Goal: Information Seeking & Learning: Find specific fact

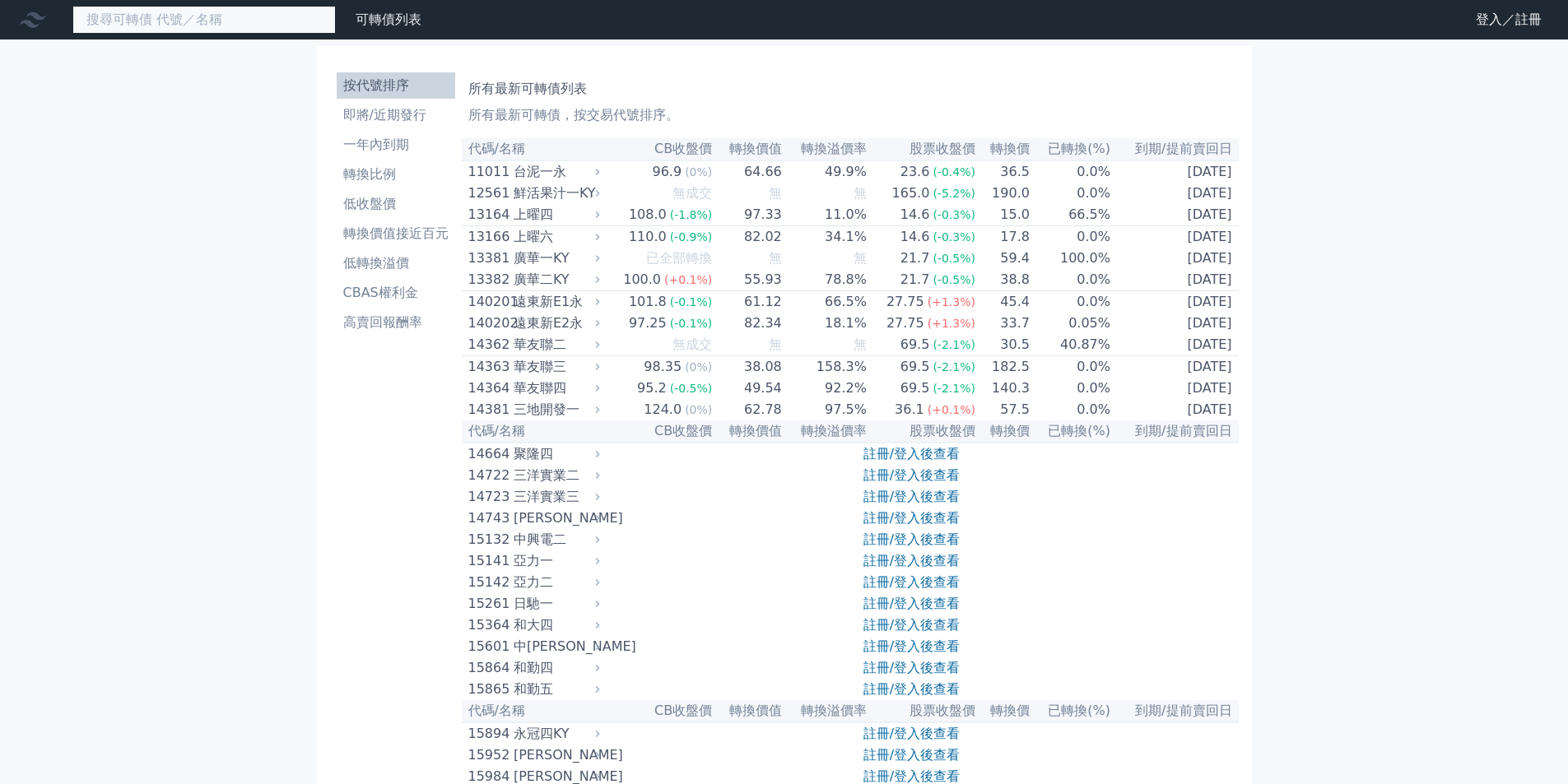
click at [265, 27] on input at bounding box center [205, 19] width 264 height 28
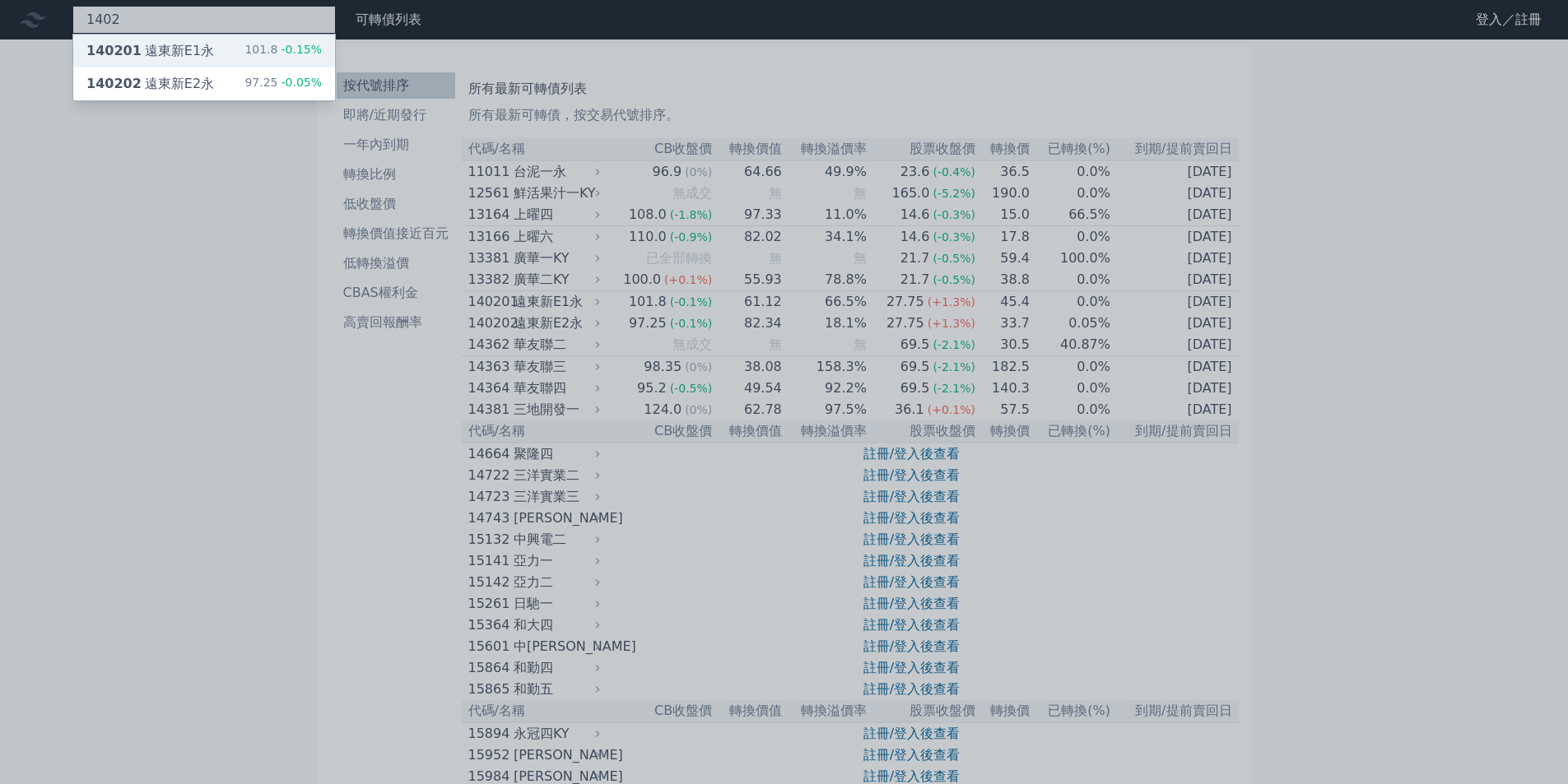
type input "1402"
click at [126, 47] on span "140201" at bounding box center [114, 50] width 55 height 15
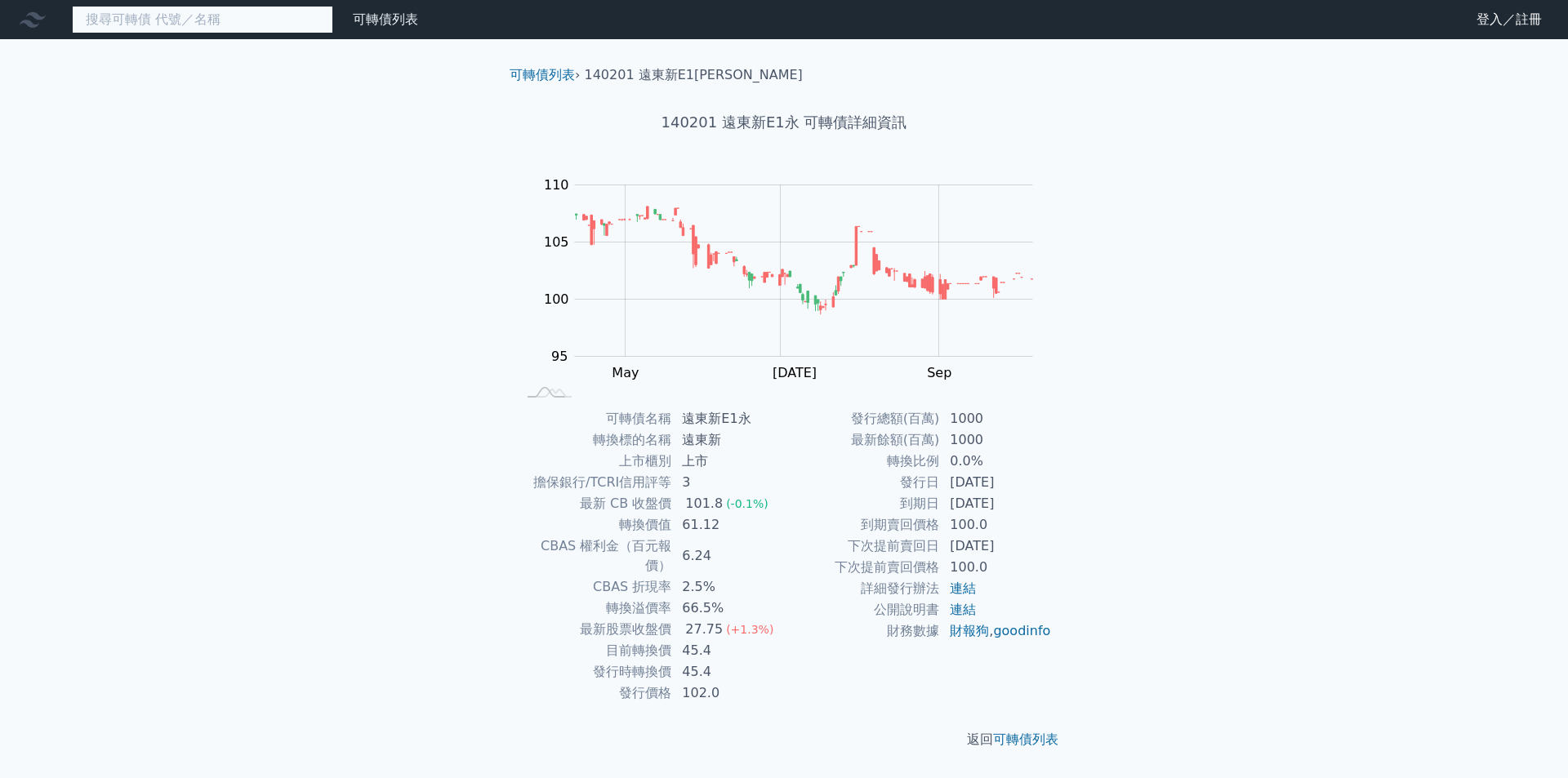
click at [198, 28] on input at bounding box center [203, 19] width 261 height 28
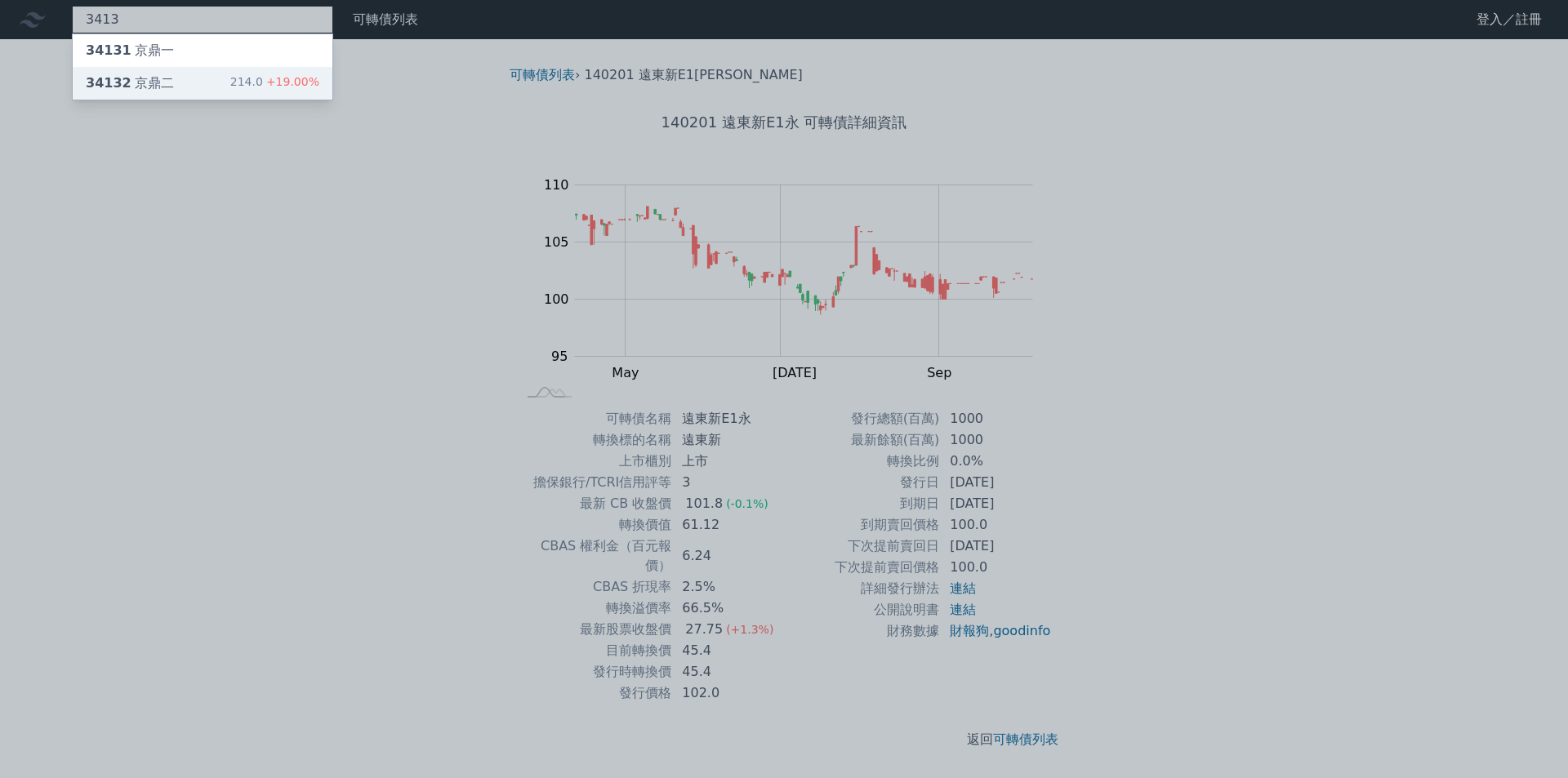
type input "3413"
click at [178, 78] on div "34132 京鼎二 214.0 +19.00%" at bounding box center [203, 83] width 260 height 32
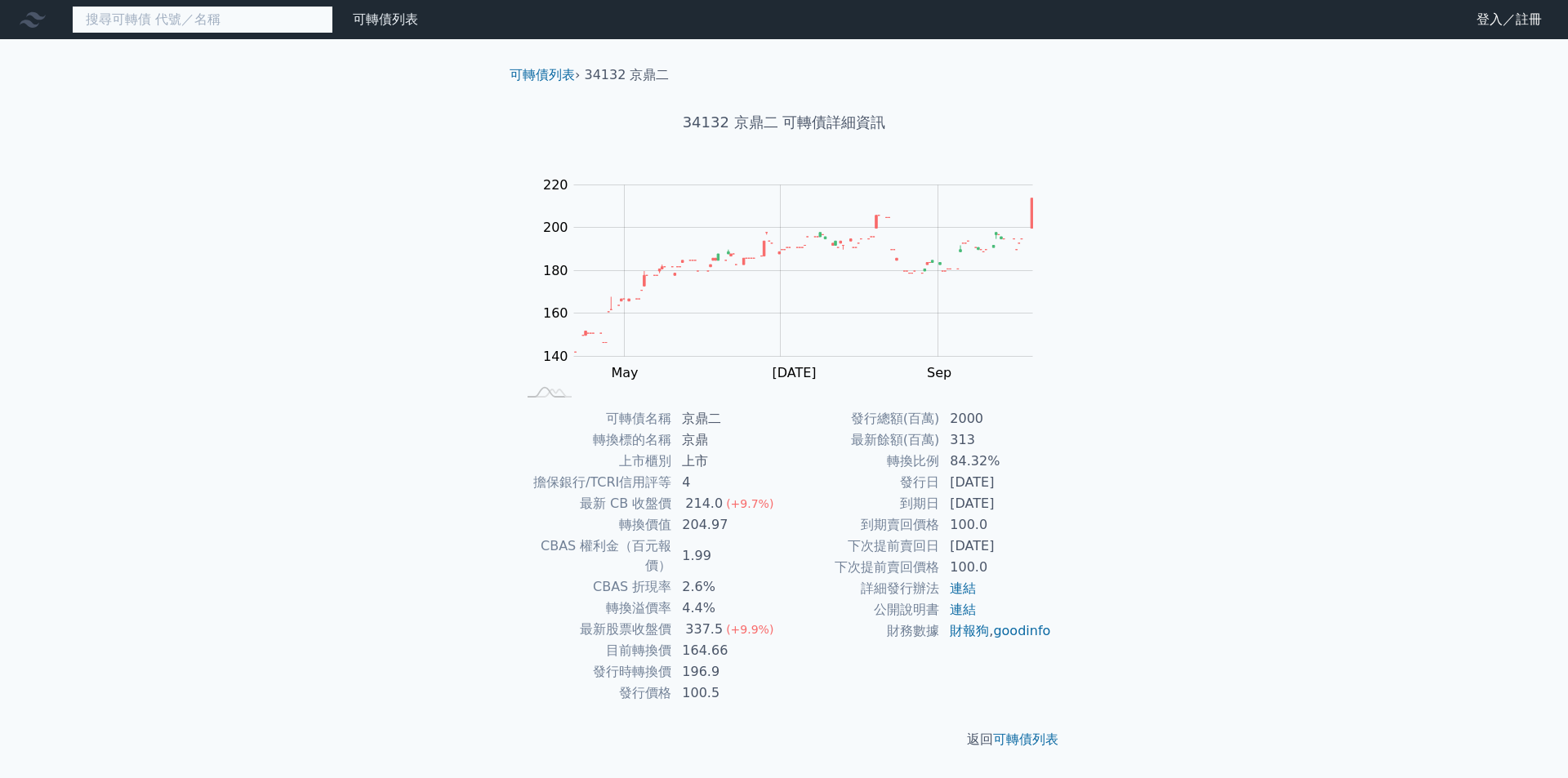
click at [204, 28] on input at bounding box center [203, 19] width 261 height 28
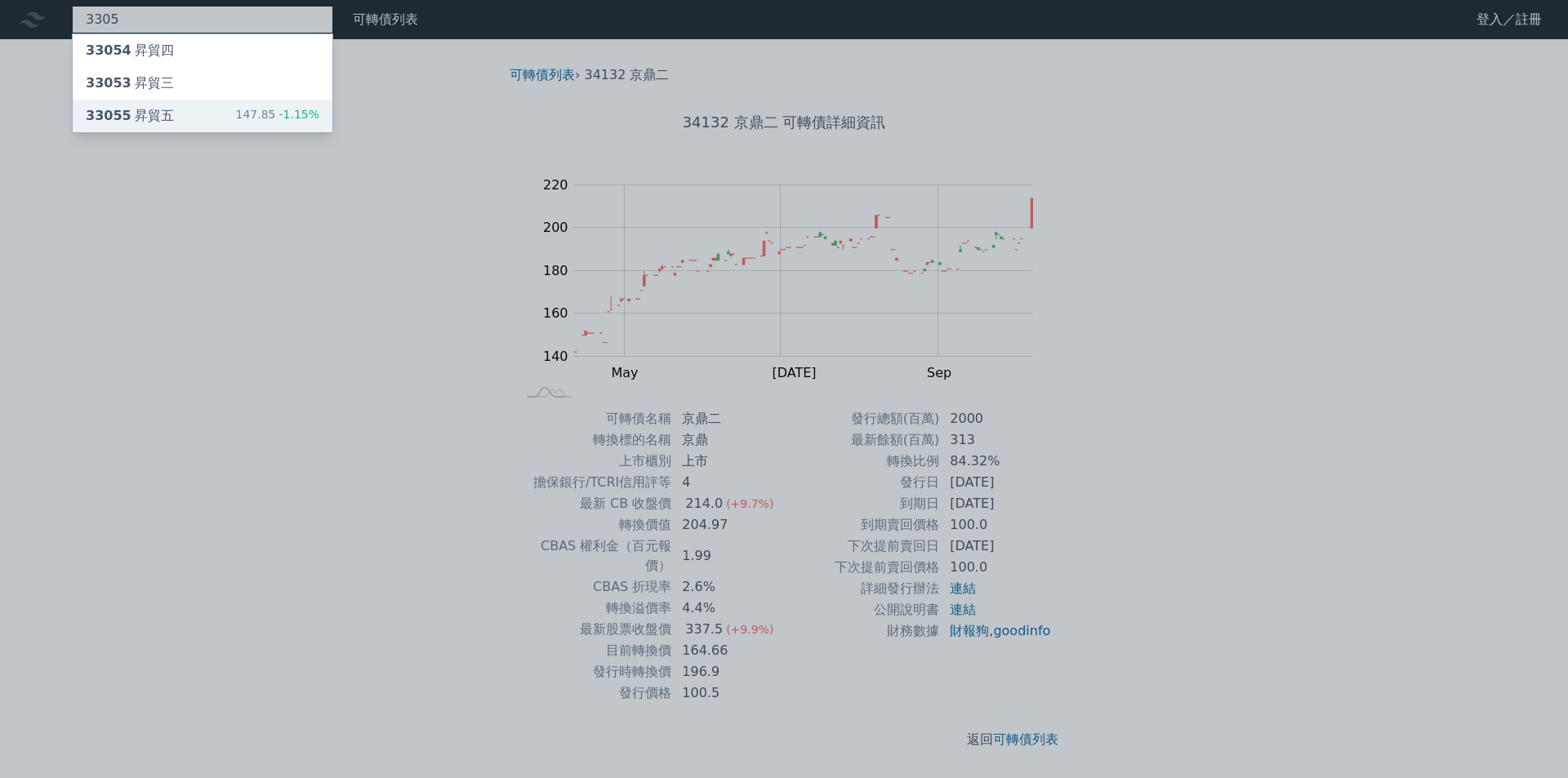
type input "3305"
click at [173, 112] on div "33055 昇貿五 147.85 -1.15%" at bounding box center [203, 116] width 260 height 32
